Goal: Find specific page/section: Find specific page/section

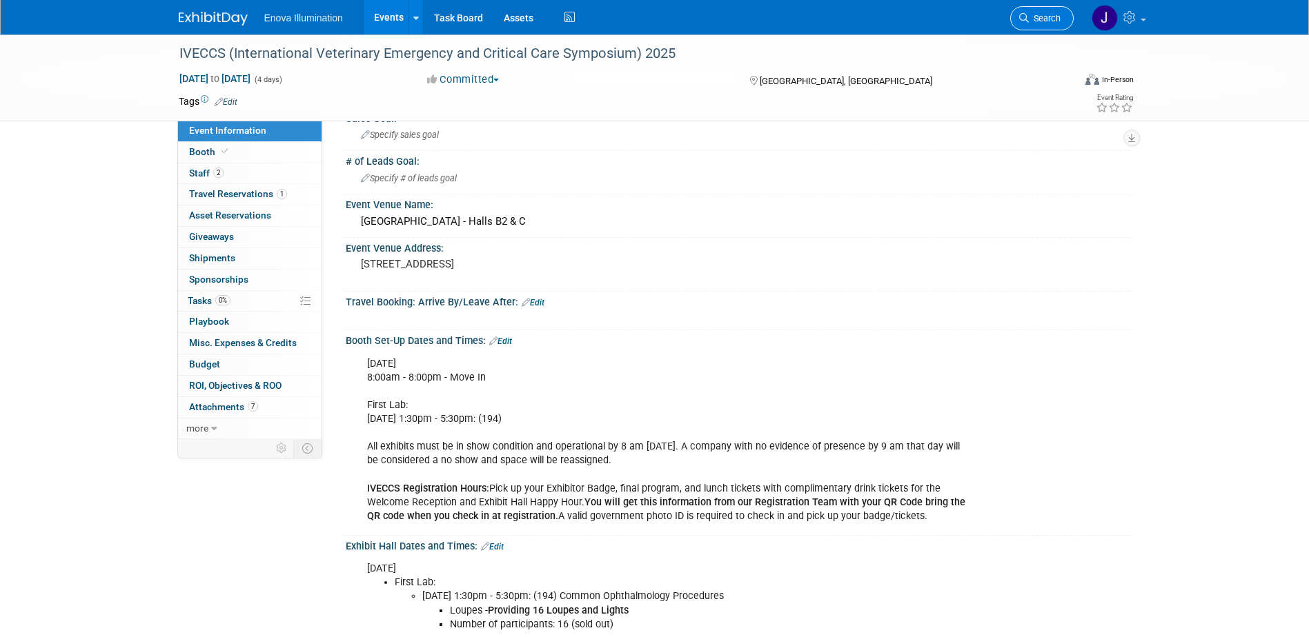
click at [1057, 16] on span "Search" at bounding box center [1045, 18] width 32 height 10
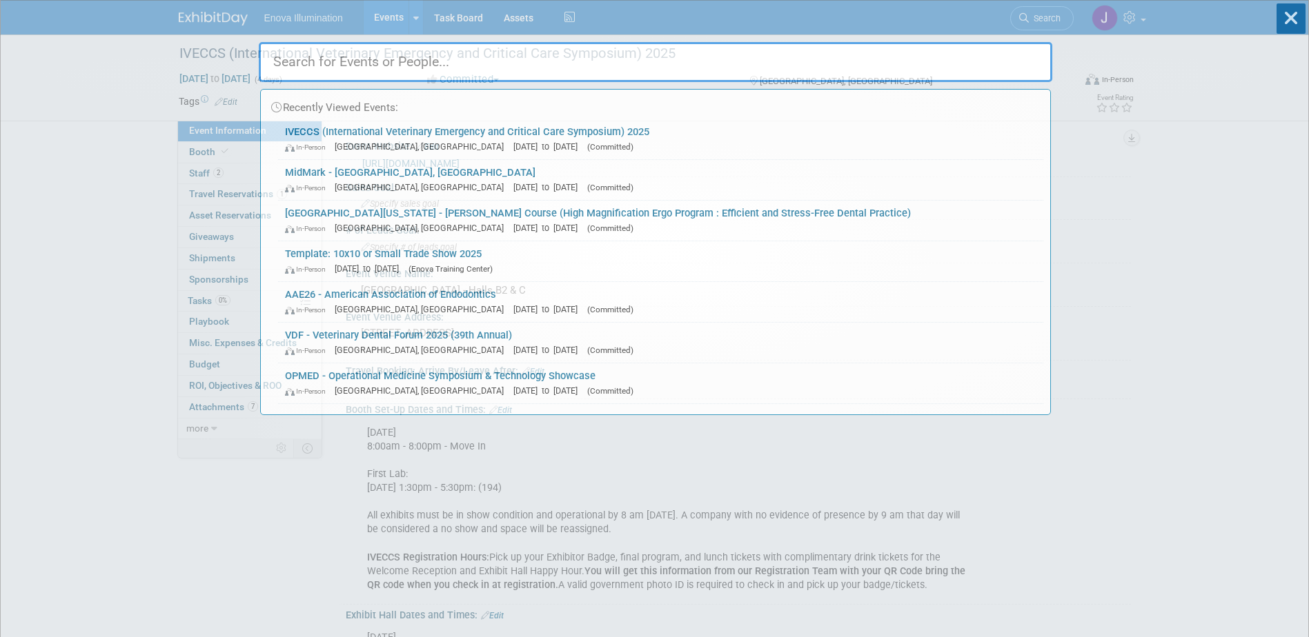
click at [1035, 53] on input "text" at bounding box center [655, 62] width 793 height 40
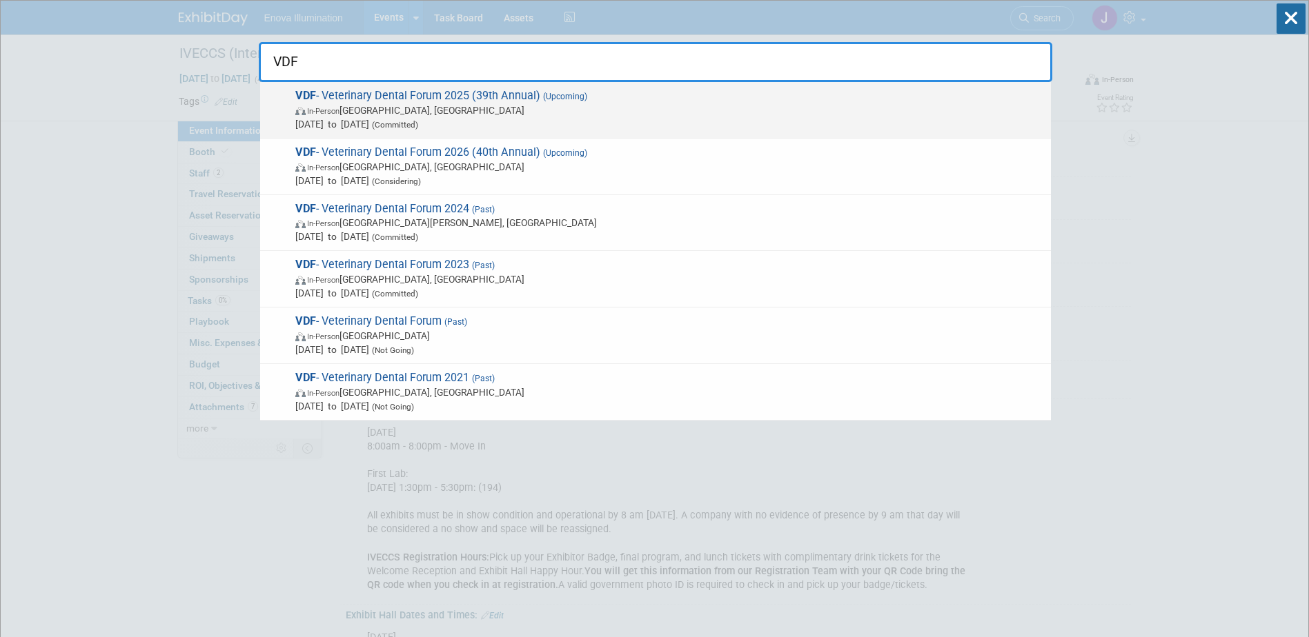
type input "VDF"
click at [390, 106] on span "In-Person [GEOGRAPHIC_DATA], [GEOGRAPHIC_DATA]" at bounding box center [669, 110] width 748 height 14
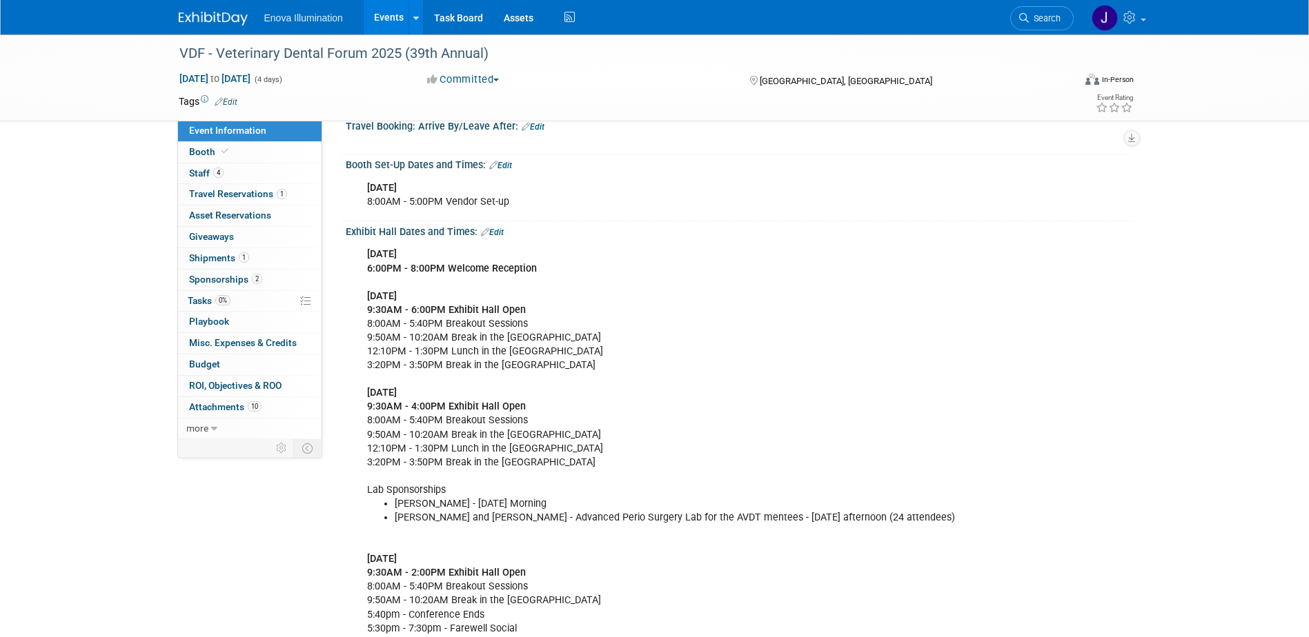
scroll to position [276, 0]
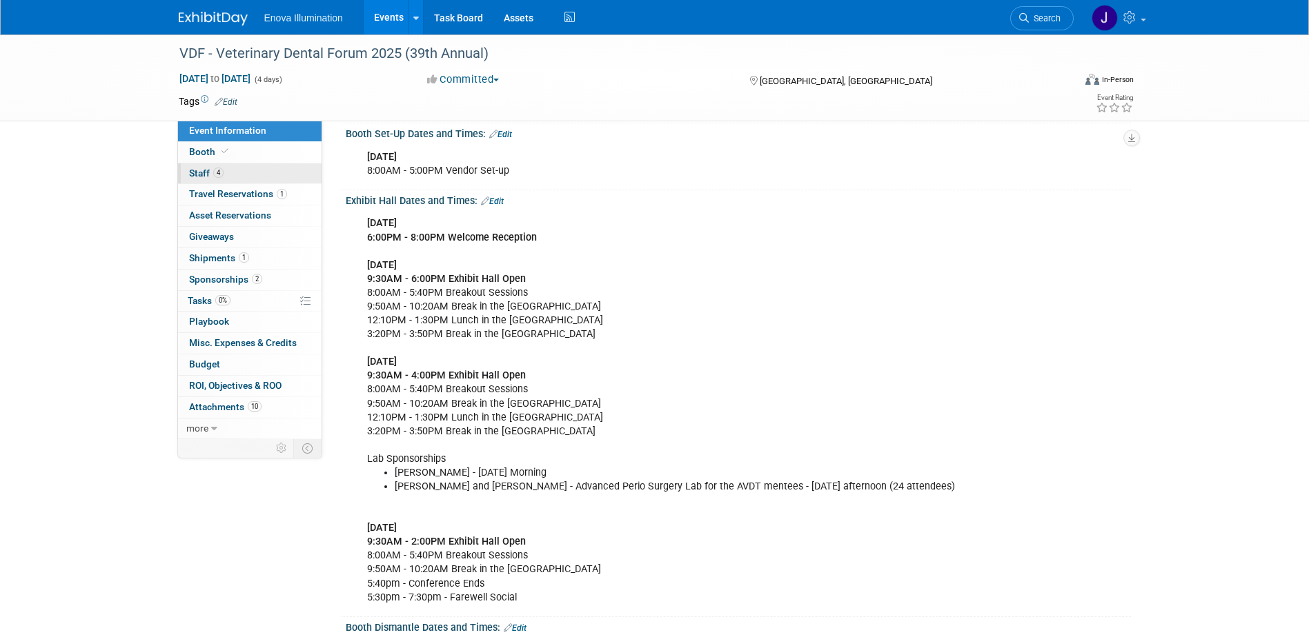
click at [244, 175] on link "4 Staff 4" at bounding box center [249, 173] width 143 height 21
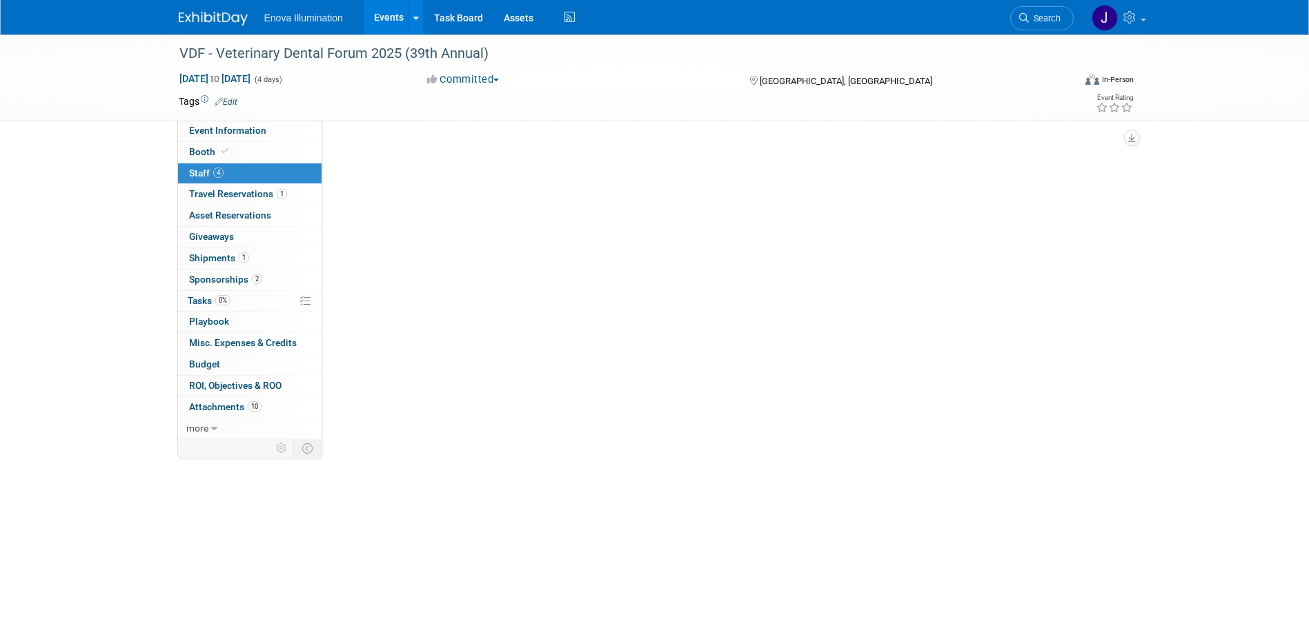
scroll to position [0, 0]
